Goal: Transaction & Acquisition: Purchase product/service

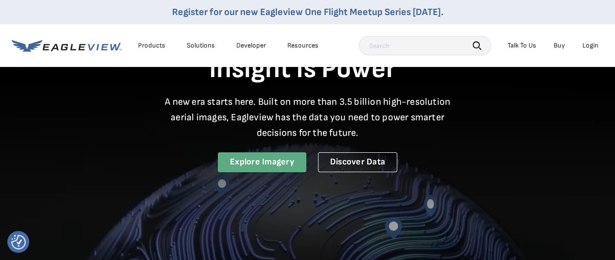
click at [241, 157] on link "Explore Imagery" at bounding box center [262, 163] width 88 height 20
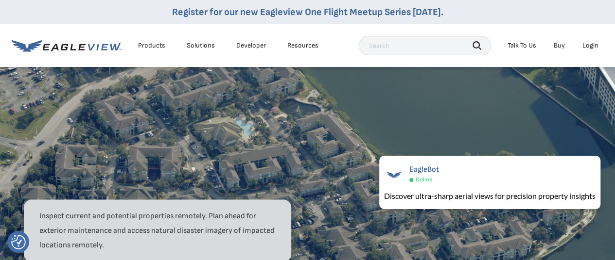
scroll to position [729, 0]
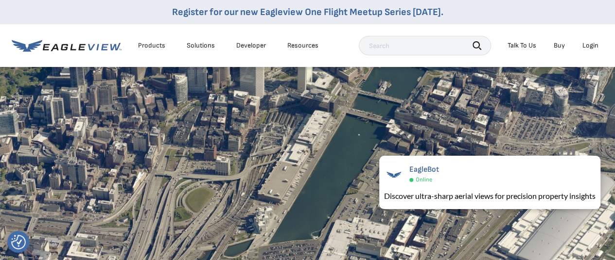
click at [150, 44] on div "Products" at bounding box center [151, 45] width 27 height 9
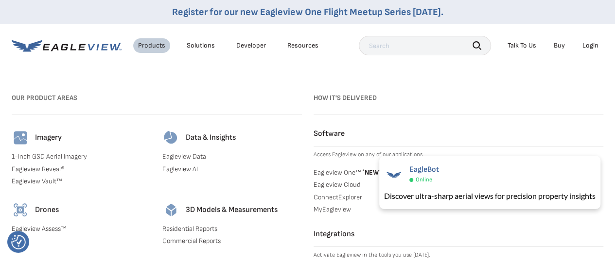
click at [72, 157] on link "1-Inch GSD Aerial Imagery" at bounding box center [81, 157] width 139 height 9
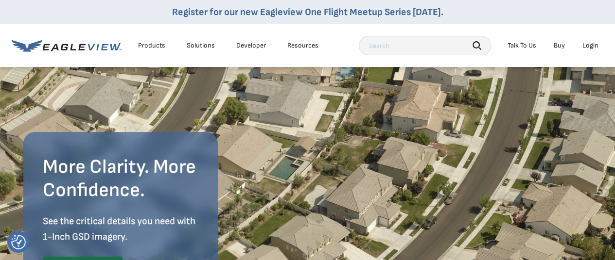
click at [557, 46] on link "Buy" at bounding box center [558, 45] width 11 height 9
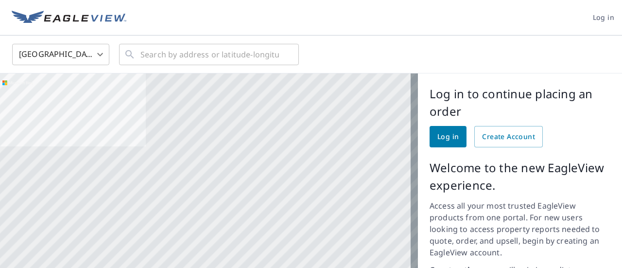
click at [99, 54] on body "Log in United States US ​ ​ 200 miles 250 km Earthstar Geographics SIO, © 2025 …" at bounding box center [311, 134] width 622 height 268
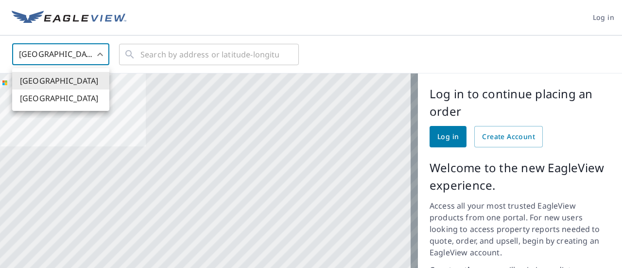
click at [387, 54] on div at bounding box center [311, 134] width 622 height 268
